Goal: Transaction & Acquisition: Obtain resource

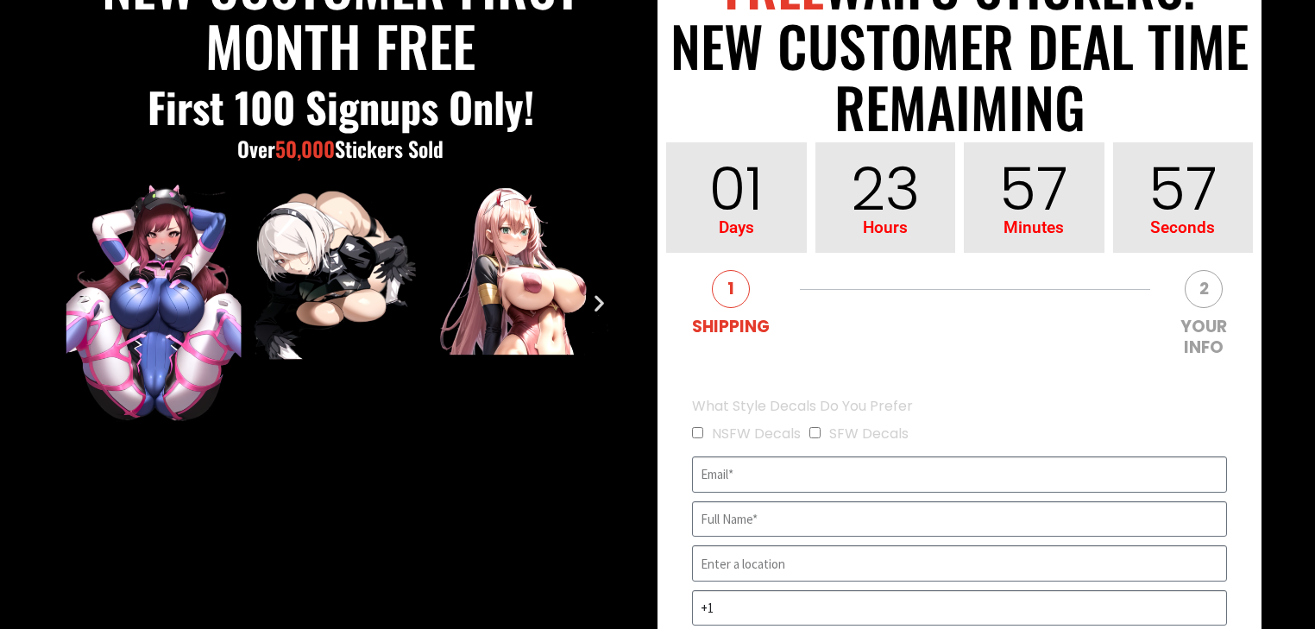
scroll to position [276, 0]
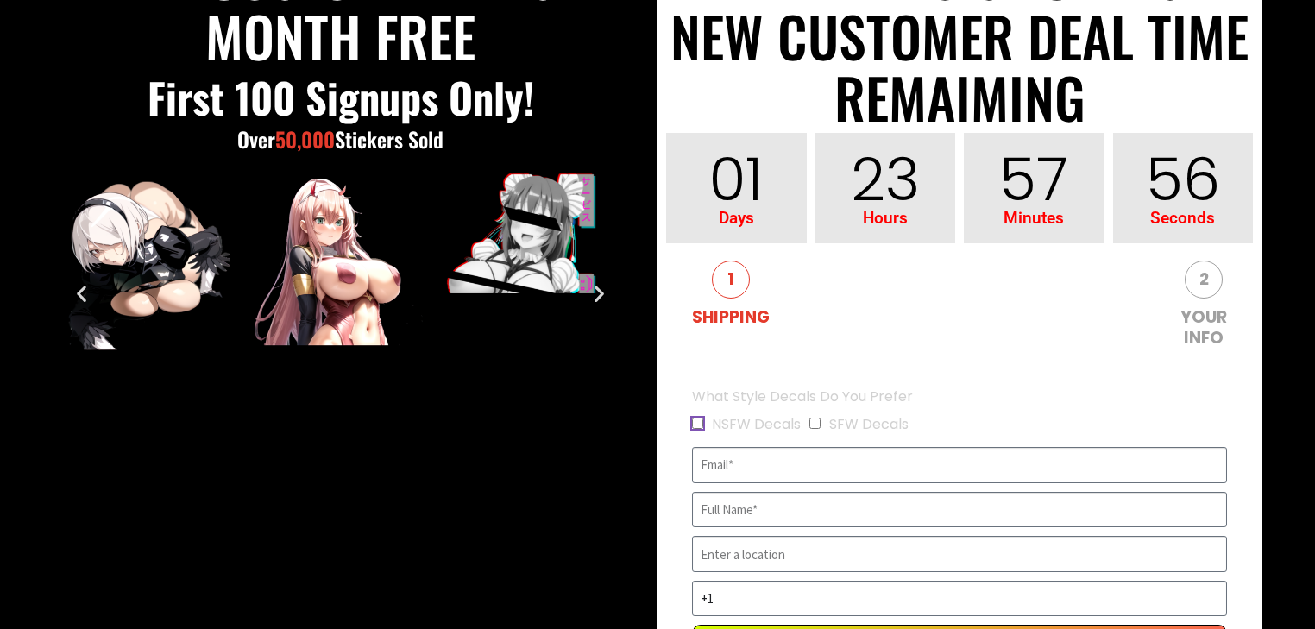
click at [695, 421] on input "NSFW Decals" at bounding box center [697, 423] width 11 height 11
checkbox input "true"
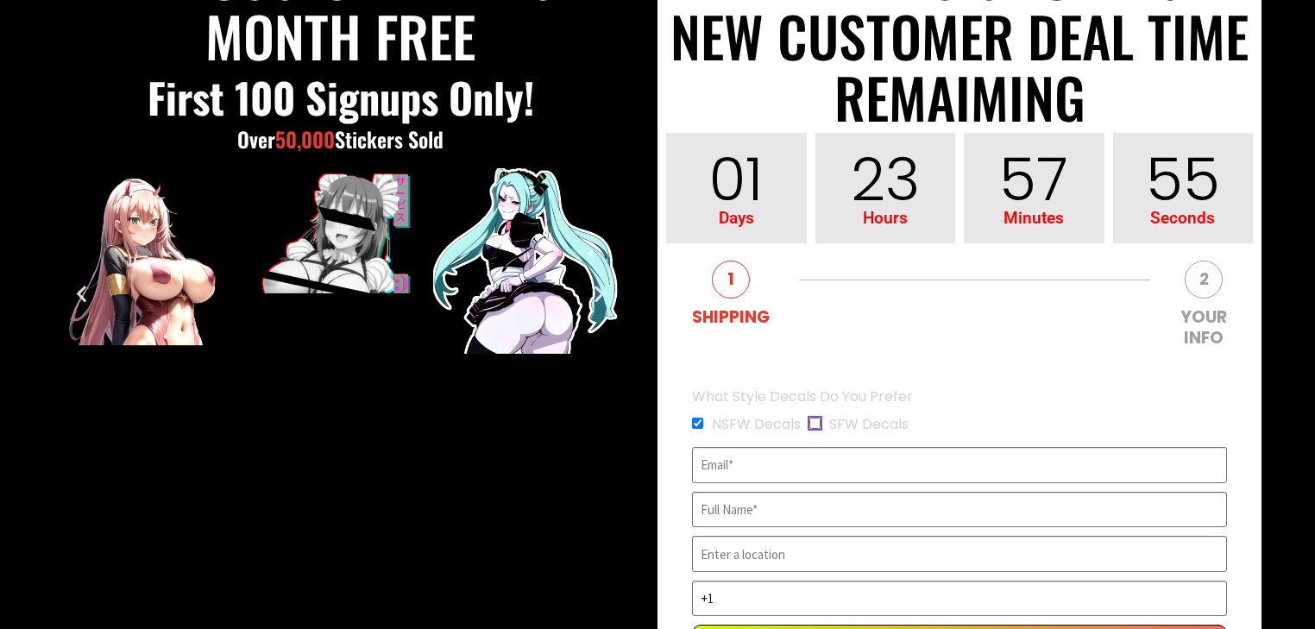
click at [814, 428] on input "SFW Decals" at bounding box center [814, 423] width 11 height 11
checkbox input "true"
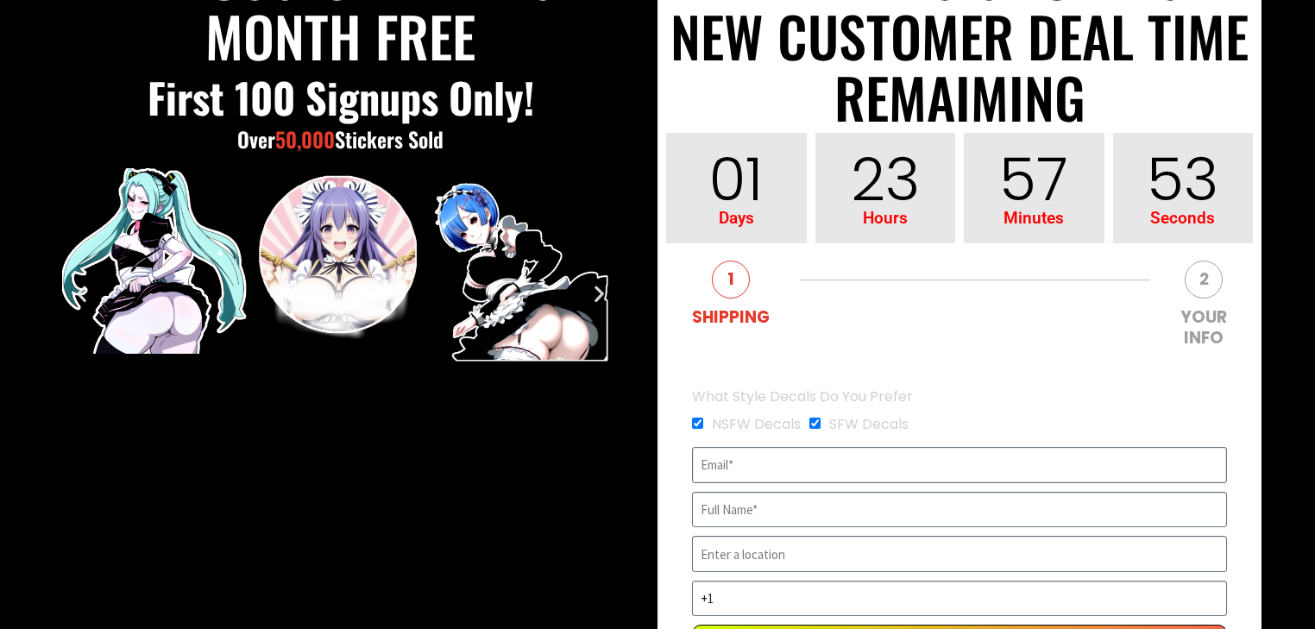
click at [759, 467] on input "EVERGREEN" at bounding box center [959, 465] width 535 height 36
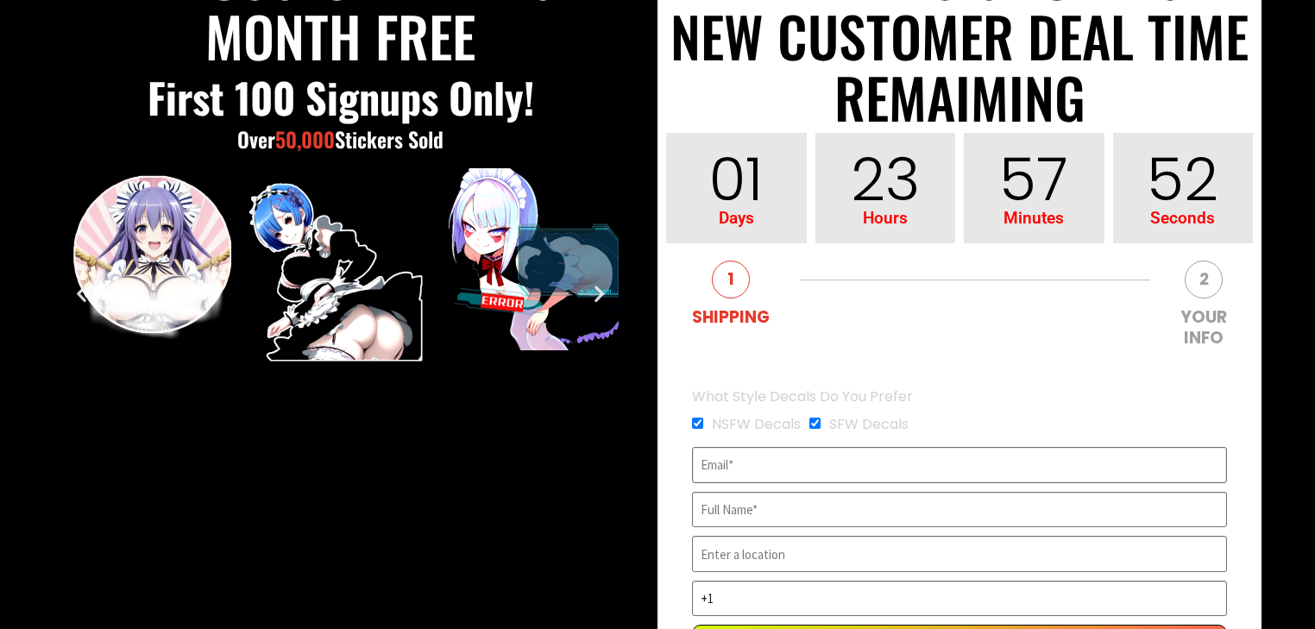
type input "[EMAIL_ADDRESS][DOMAIN_NAME]"
type input "[PERSON_NAME]"
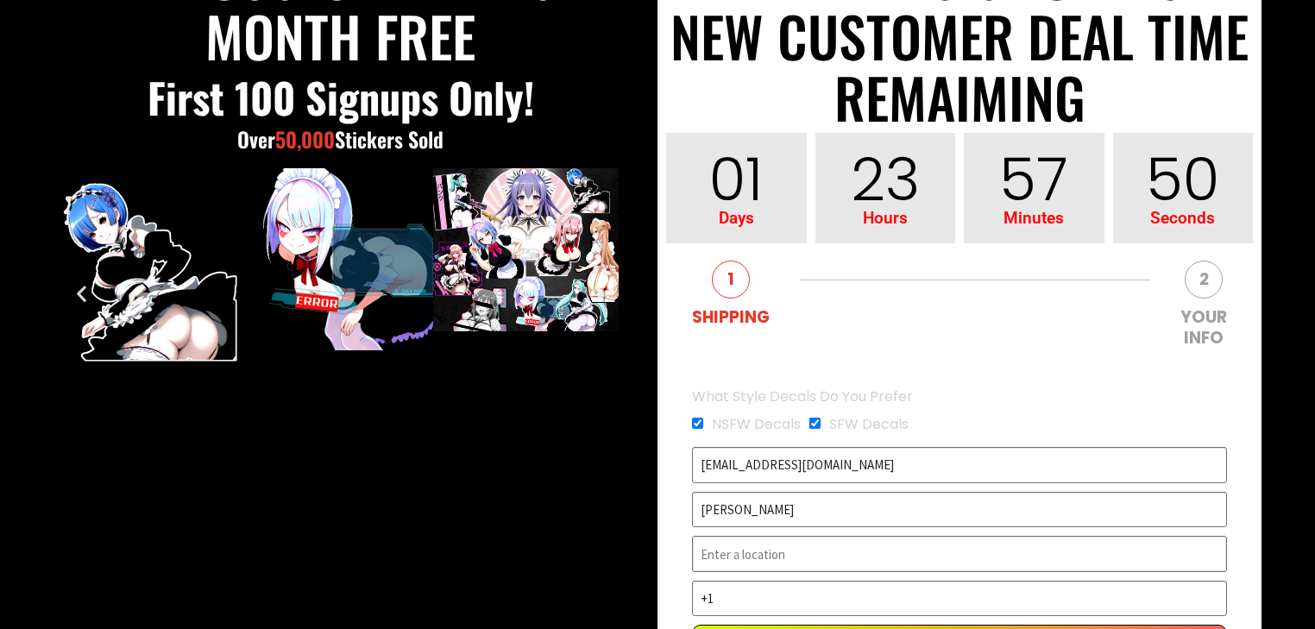
click at [820, 565] on input "EVERGREEN" at bounding box center [959, 554] width 535 height 36
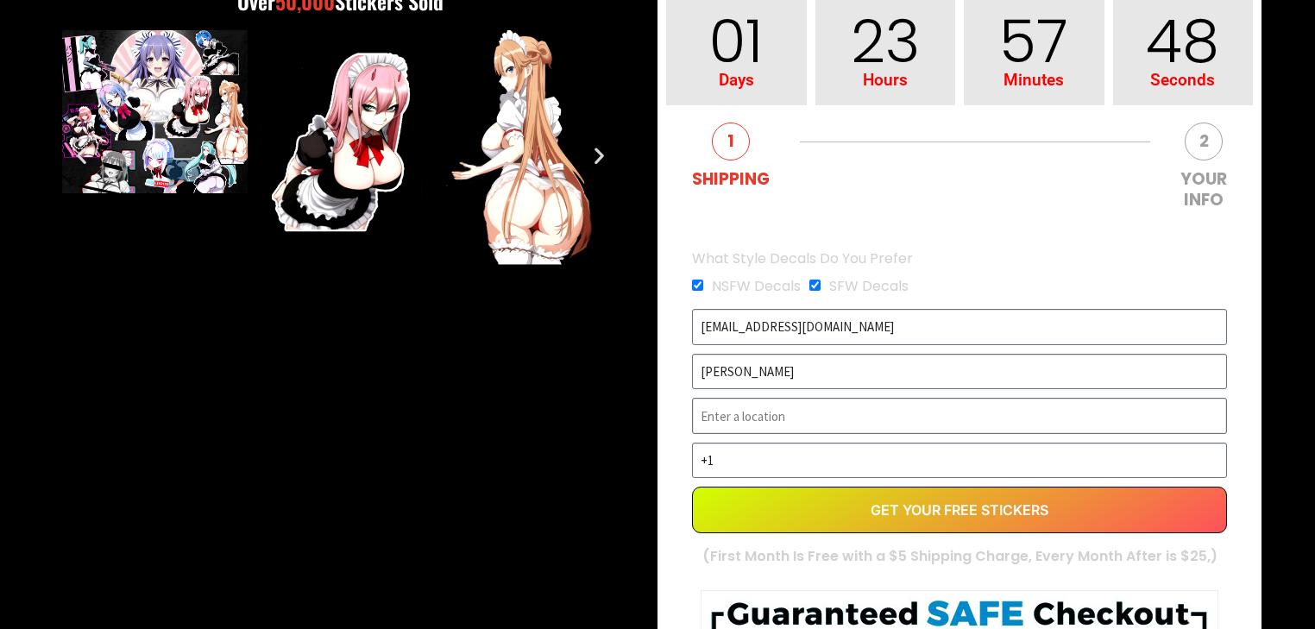
scroll to position [483, 0]
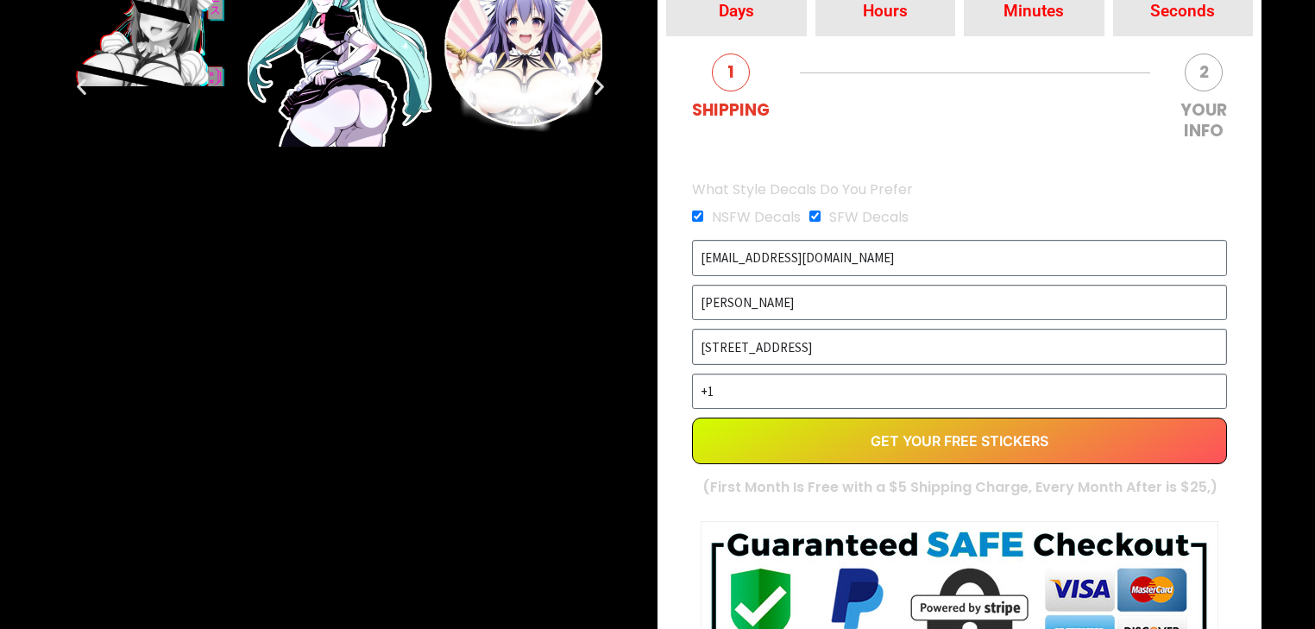
click at [862, 362] on input "[STREET_ADDRESS]" at bounding box center [959, 347] width 535 height 36
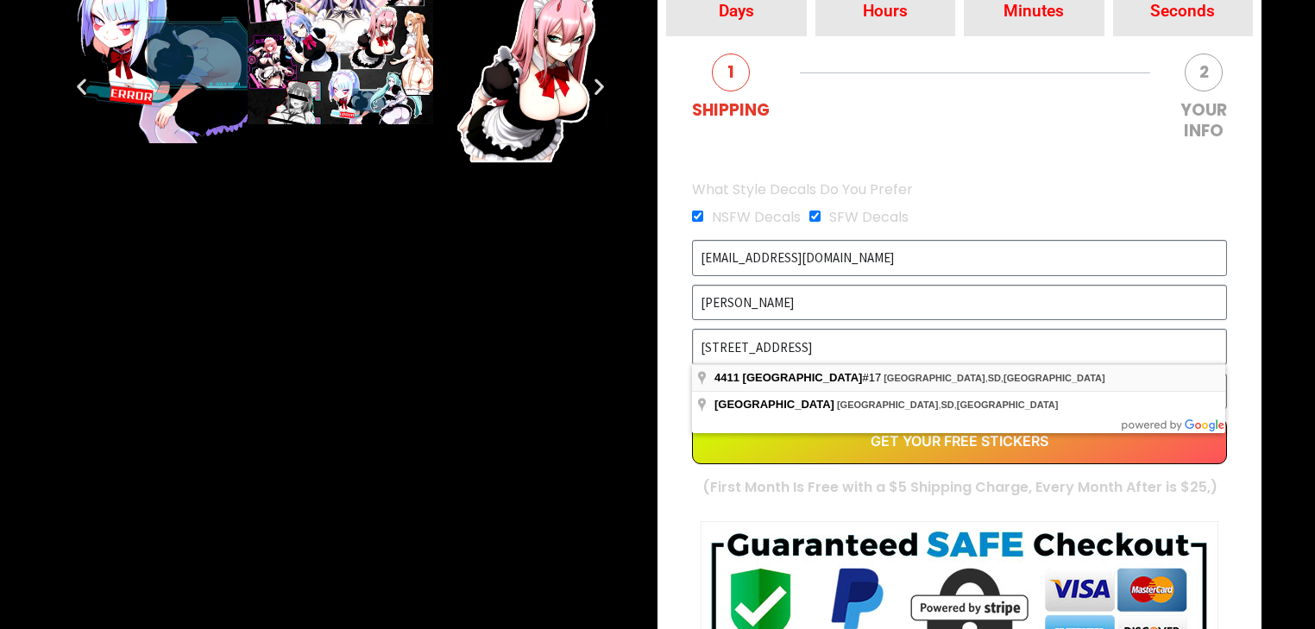
type input "[STREET_ADDRESS]"
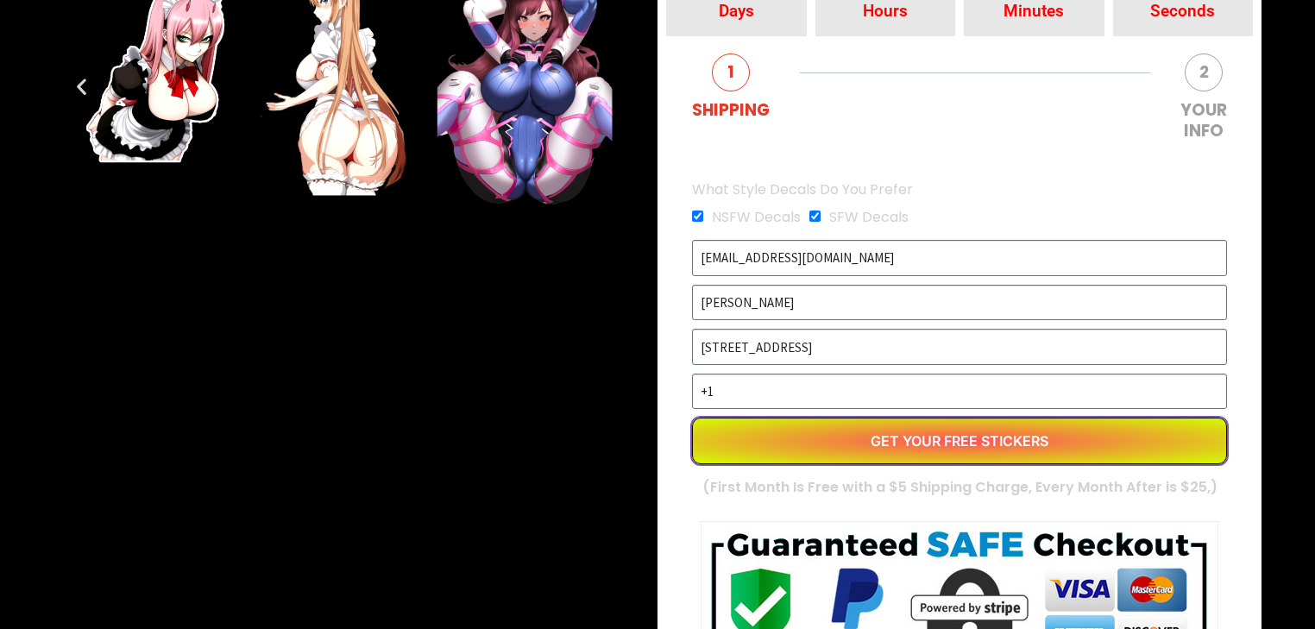
click at [1027, 424] on button "Get Your Free Stickers" at bounding box center [959, 441] width 535 height 47
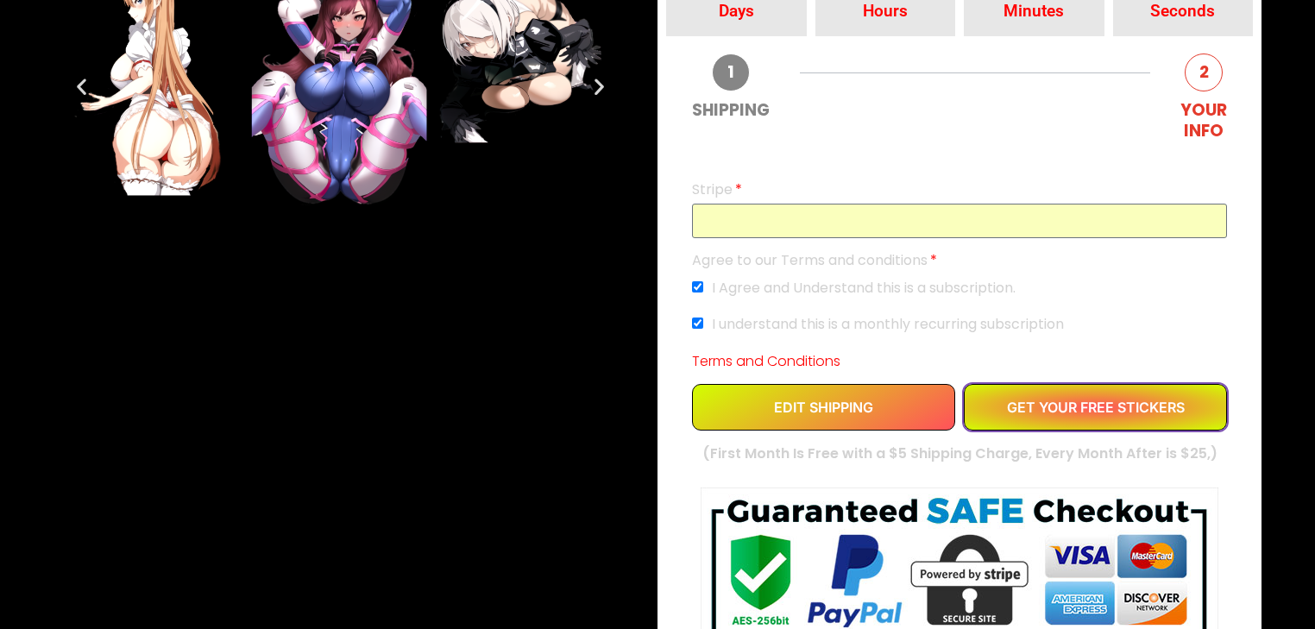
click at [1180, 390] on button "GET YOUR FREE STICKERS" at bounding box center [1095, 407] width 263 height 47
